Goal: Information Seeking & Learning: Learn about a topic

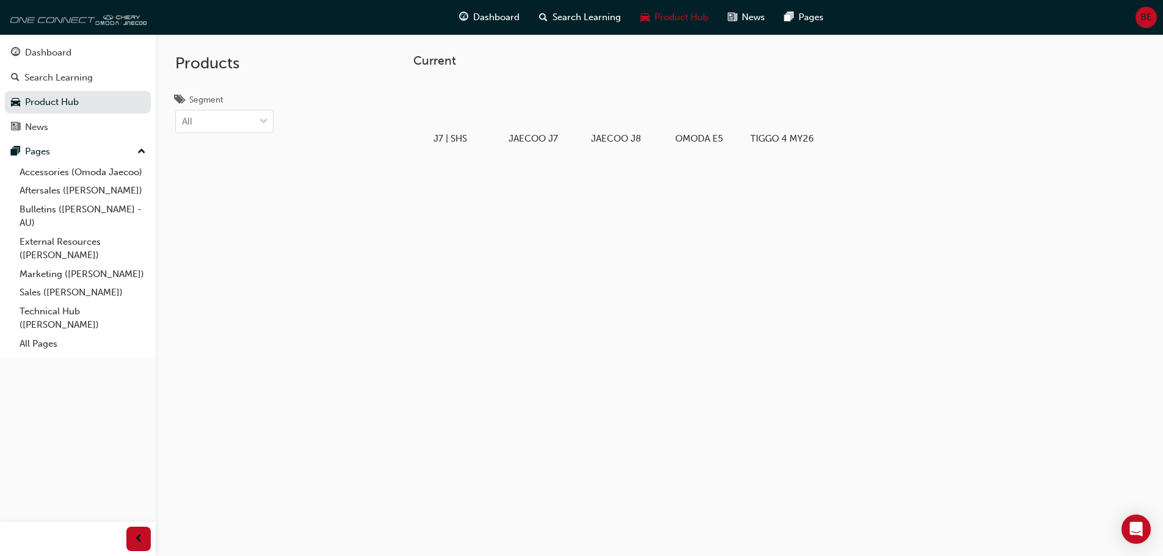
drag, startPoint x: 0, startPoint y: 0, endPoint x: 66, endPoint y: 12, distance: 67.0
click at [66, 12] on img at bounding box center [76, 17] width 140 height 24
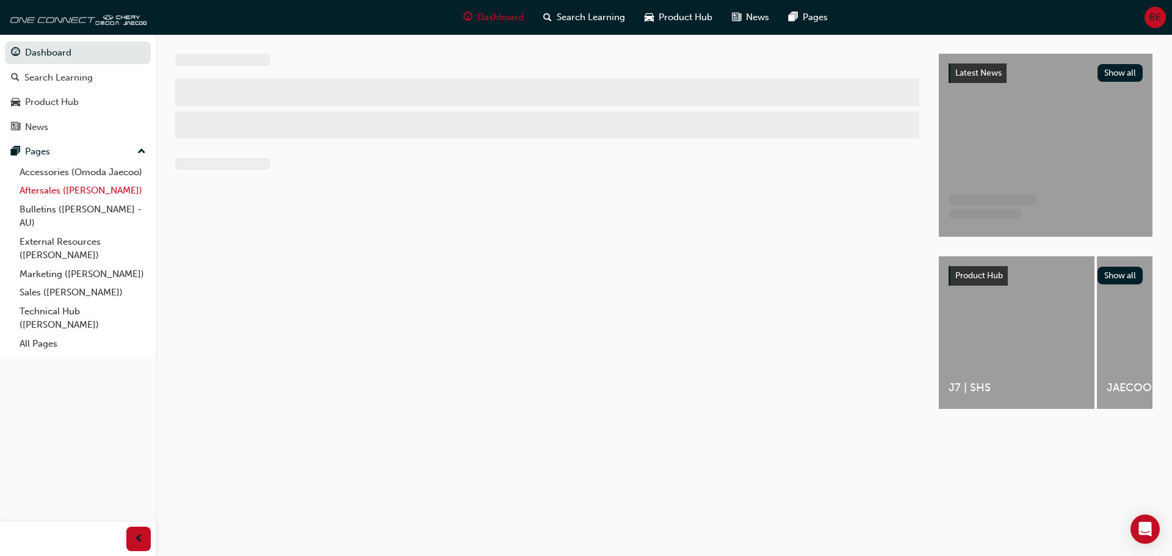
click at [49, 192] on link "Aftersales ([PERSON_NAME])" at bounding box center [83, 190] width 136 height 19
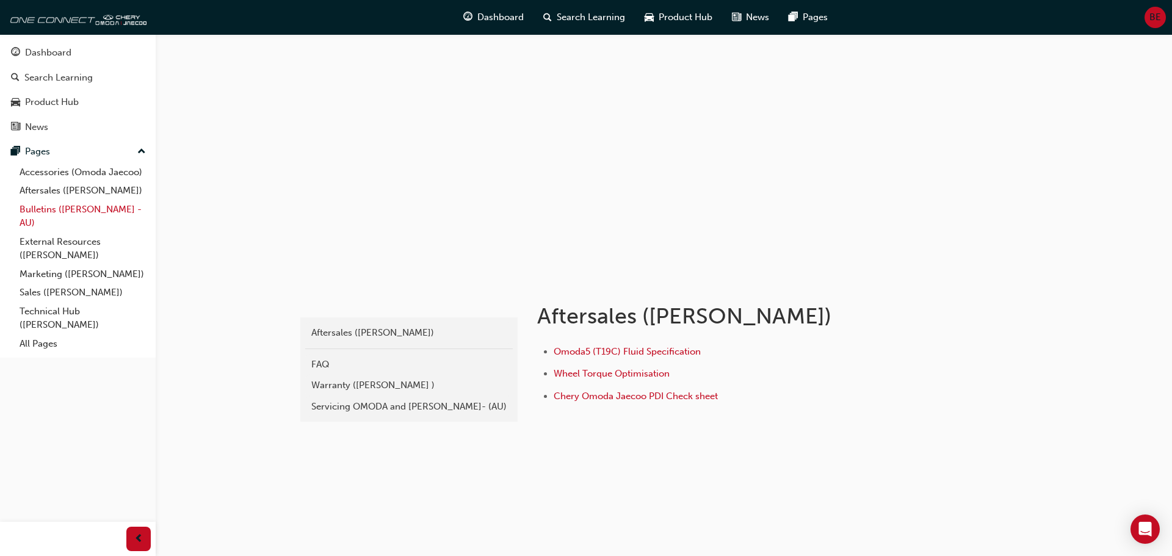
click at [57, 206] on link "Bulletins ([PERSON_NAME] - AU)" at bounding box center [83, 216] width 136 height 32
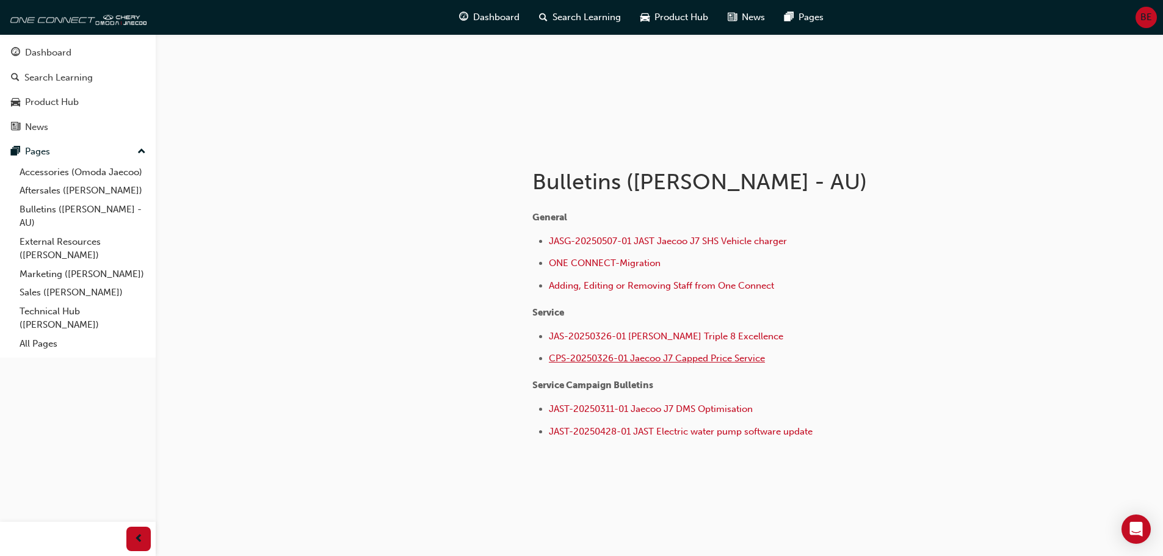
scroll to position [138, 0]
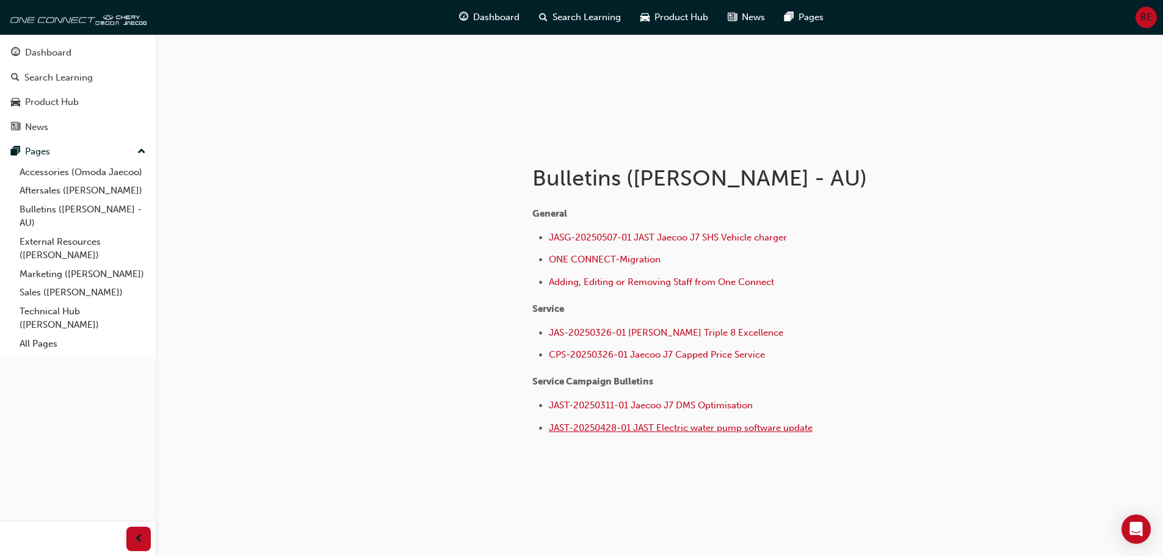
click at [669, 429] on span "JAST-20250428-01 JAST Electric water pump software update" at bounding box center [681, 428] width 264 height 11
